Goal: Task Accomplishment & Management: Check status

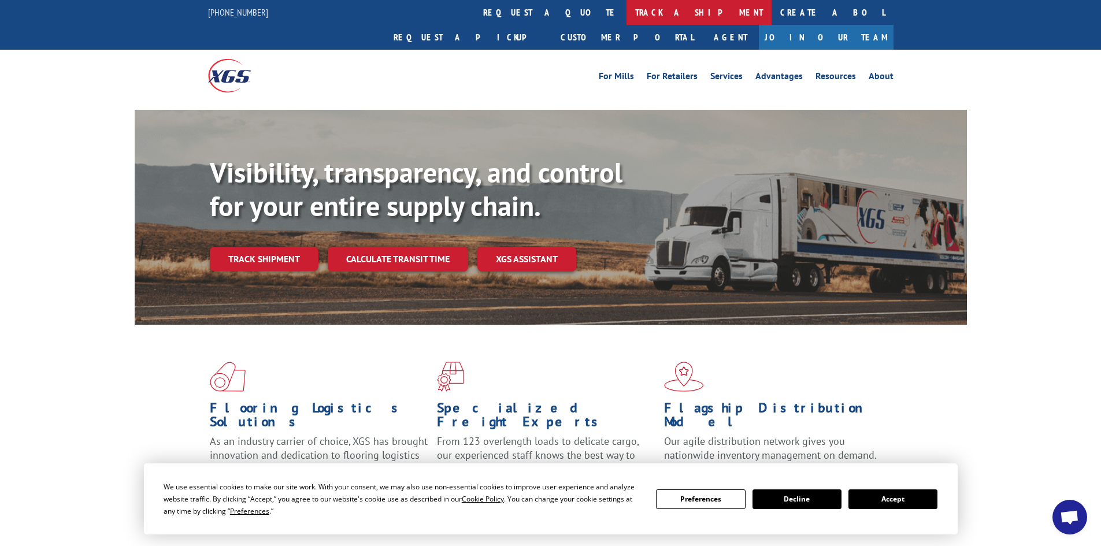
click at [627, 16] on link "track a shipment" at bounding box center [699, 12] width 145 height 25
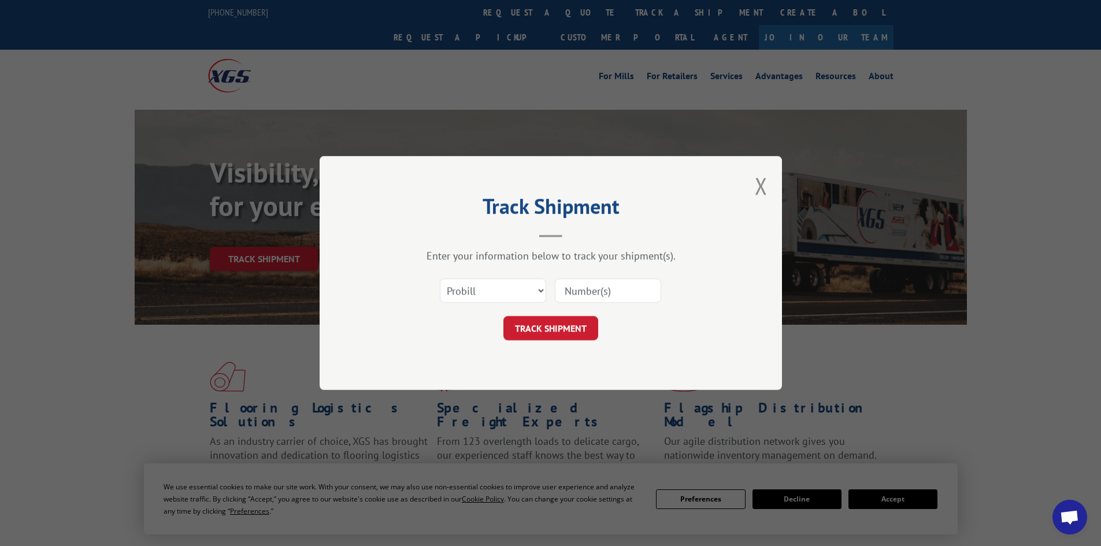
click at [570, 293] on input at bounding box center [608, 291] width 106 height 24
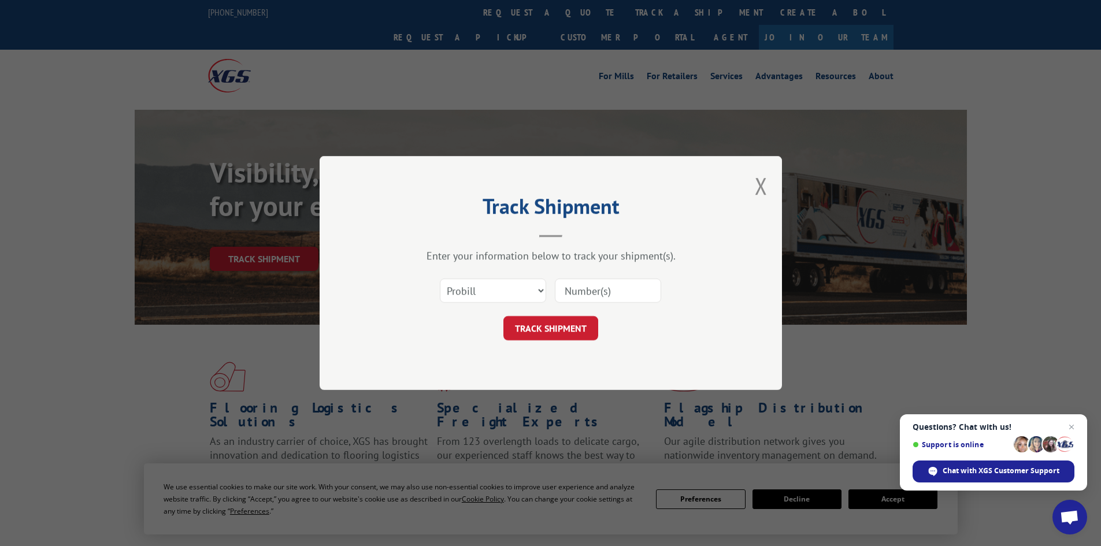
paste input "17228537"
type input "17228537"
click at [756, 179] on button "Close modal" at bounding box center [761, 186] width 13 height 31
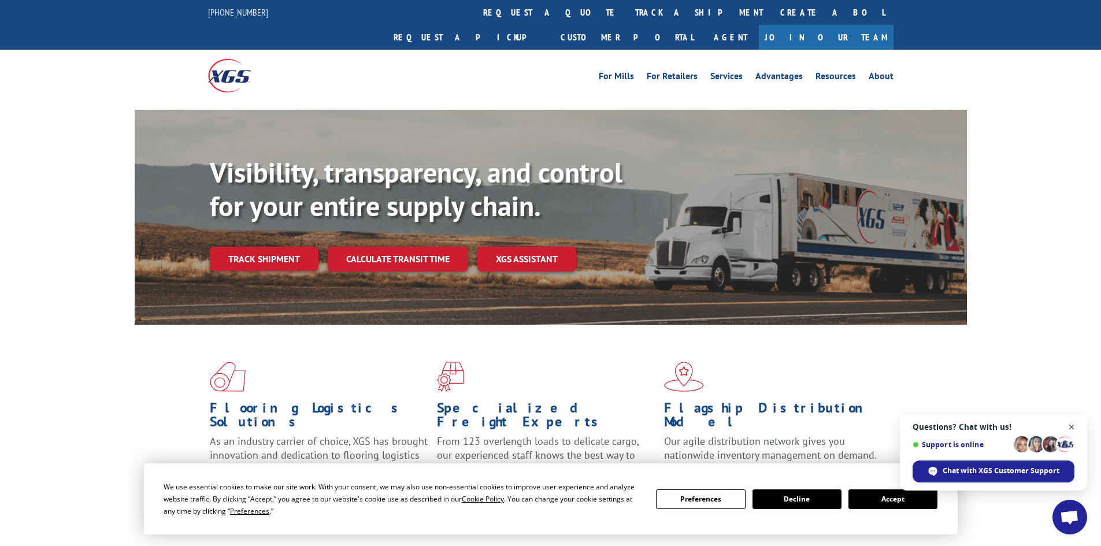
click at [1071, 427] on span "Open chat" at bounding box center [1072, 427] width 14 height 14
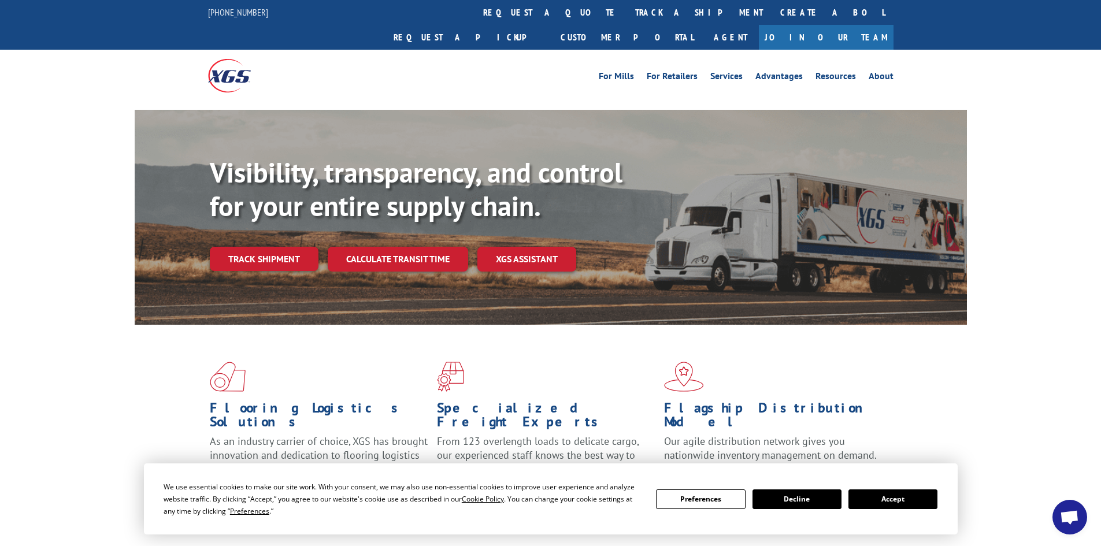
click at [915, 498] on button "Accept" at bounding box center [893, 500] width 89 height 20
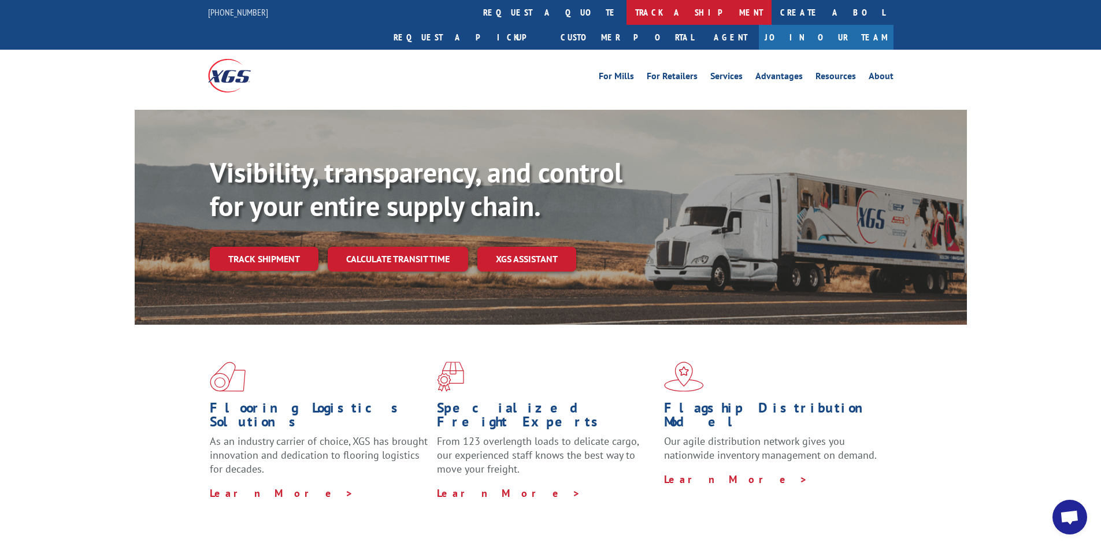
click at [627, 8] on link "track a shipment" at bounding box center [699, 12] width 145 height 25
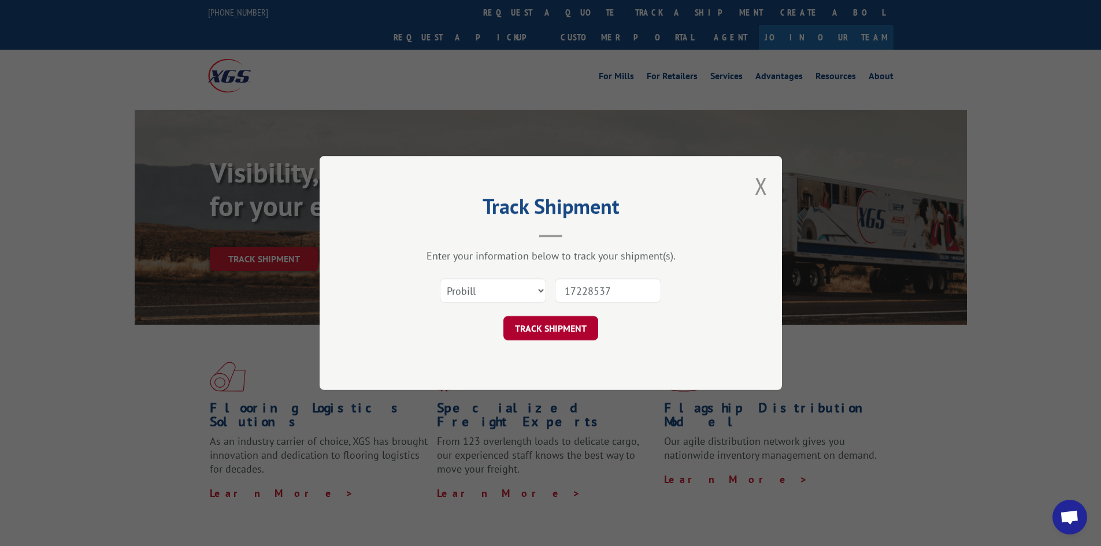
click at [547, 325] on button "TRACK SHIPMENT" at bounding box center [551, 328] width 95 height 24
